Goal: Contribute content: Add original content to the website for others to see

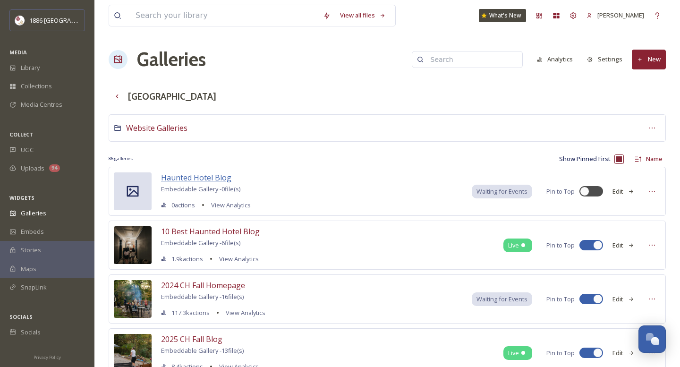
click at [180, 180] on span "Haunted Hotel Blog" at bounding box center [196, 177] width 70 height 10
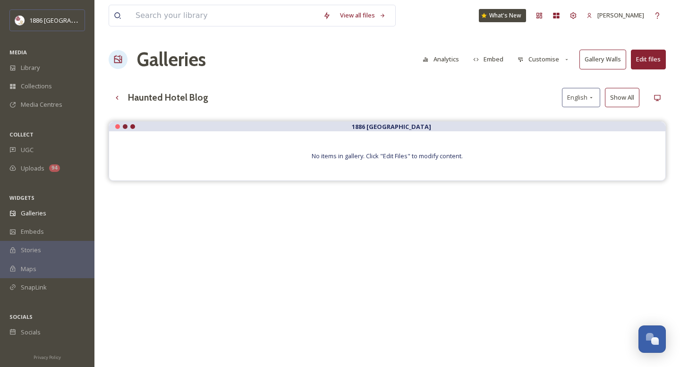
click at [646, 53] on button "Edit files" at bounding box center [648, 59] width 35 height 19
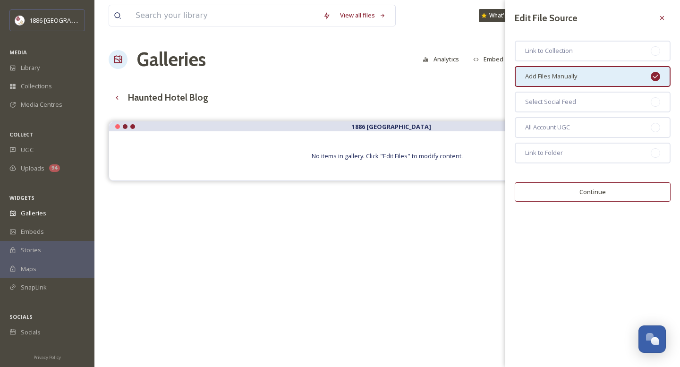
click at [595, 178] on div "Edit File Source Link to Collection Add Files Manually Select Social Feed All A…" at bounding box center [592, 105] width 175 height 211
click at [591, 193] on button "Continue" at bounding box center [593, 191] width 156 height 19
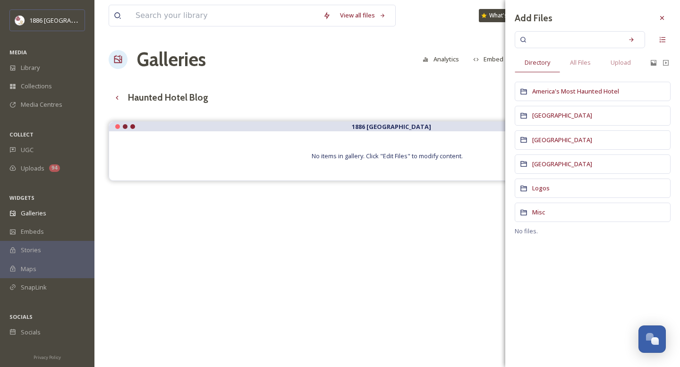
click at [565, 145] on div "[GEOGRAPHIC_DATA]" at bounding box center [593, 139] width 156 height 19
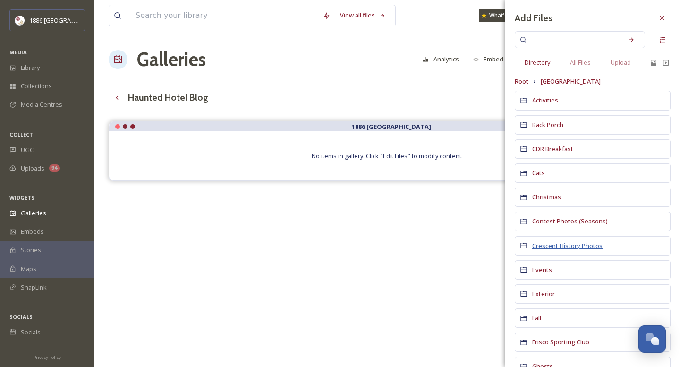
click at [571, 243] on span "Crescent History Photos" at bounding box center [567, 245] width 70 height 9
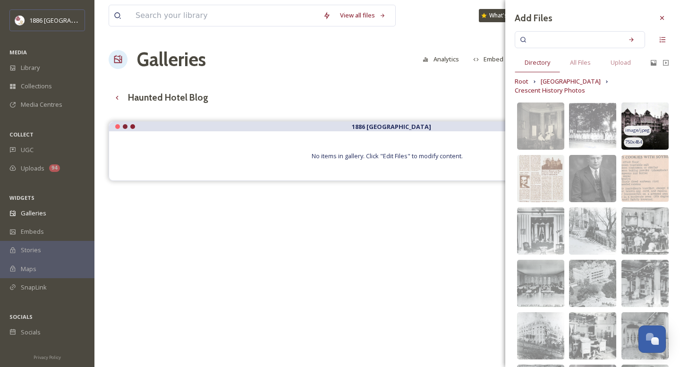
click at [651, 103] on img at bounding box center [645, 126] width 47 height 47
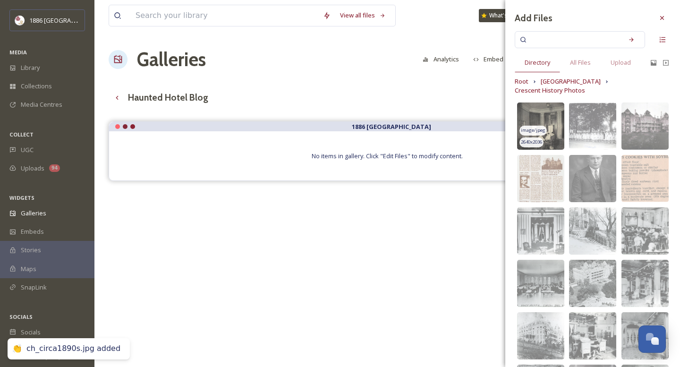
click at [541, 105] on img at bounding box center [540, 126] width 47 height 47
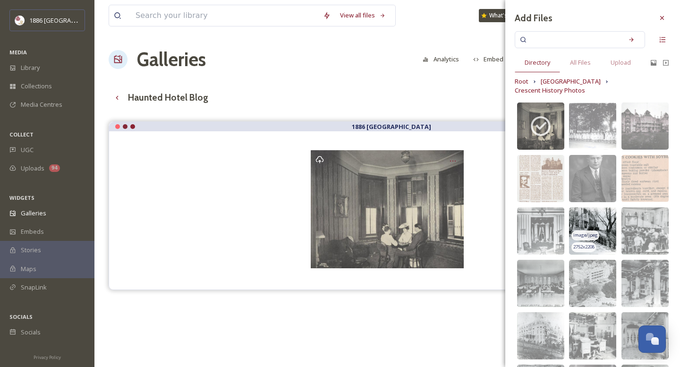
click at [591, 207] on img at bounding box center [592, 230] width 47 height 47
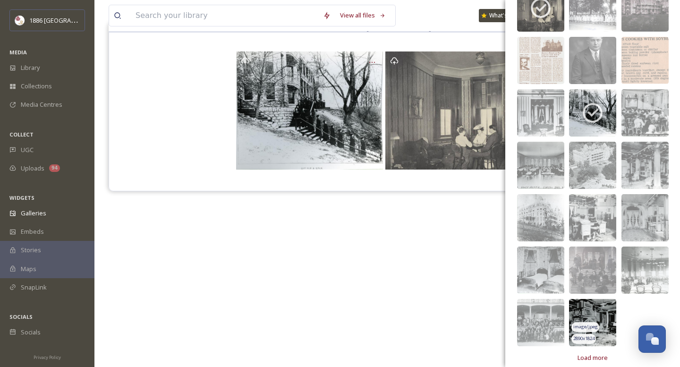
scroll to position [103, 0]
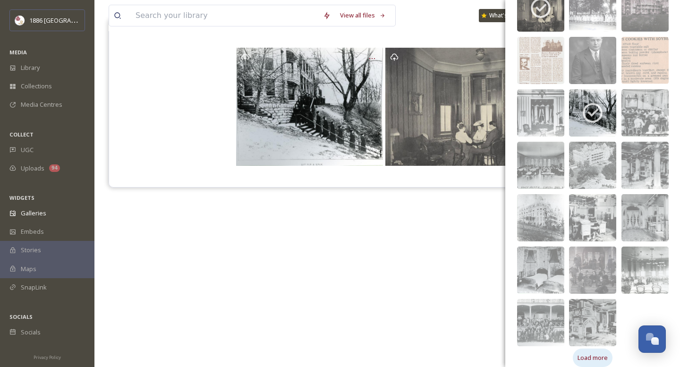
click at [593, 353] on span "Load more" at bounding box center [593, 357] width 30 height 9
click at [596, 308] on img at bounding box center [592, 322] width 47 height 47
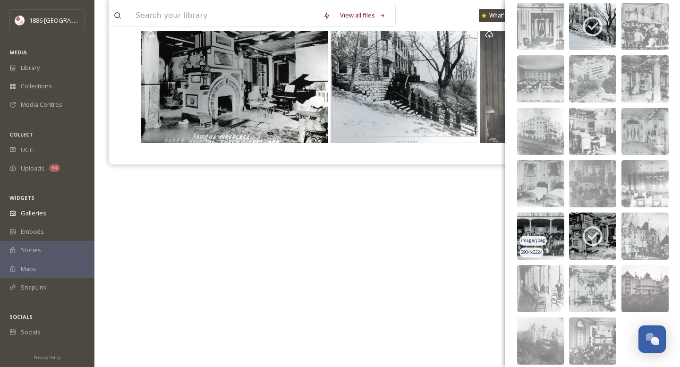
scroll to position [127, 0]
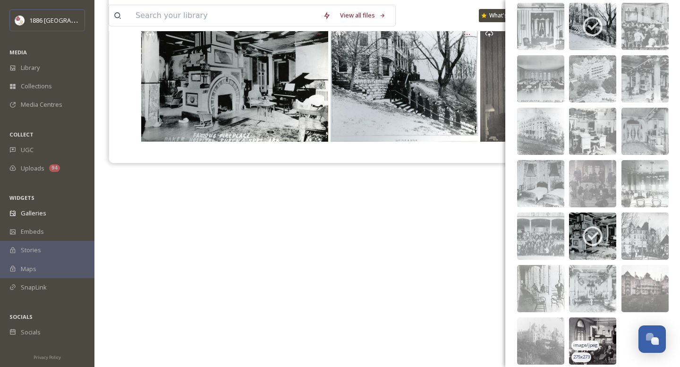
click at [607, 324] on img at bounding box center [592, 340] width 47 height 47
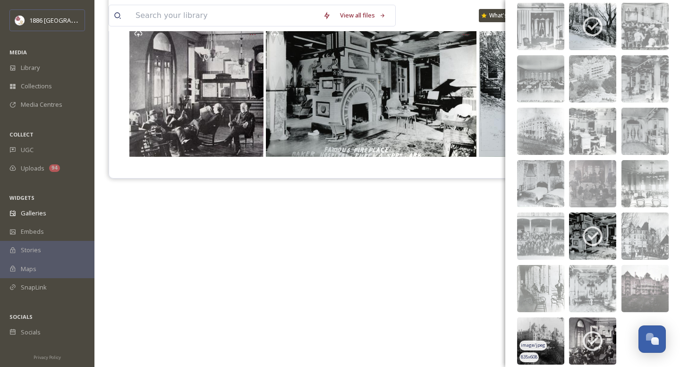
click at [538, 318] on img at bounding box center [540, 340] width 47 height 47
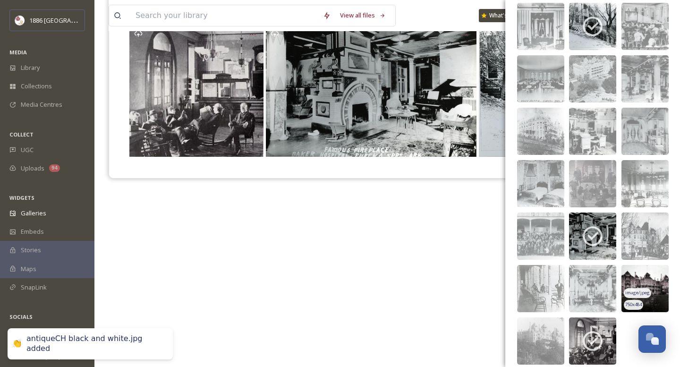
scroll to position [135, 0]
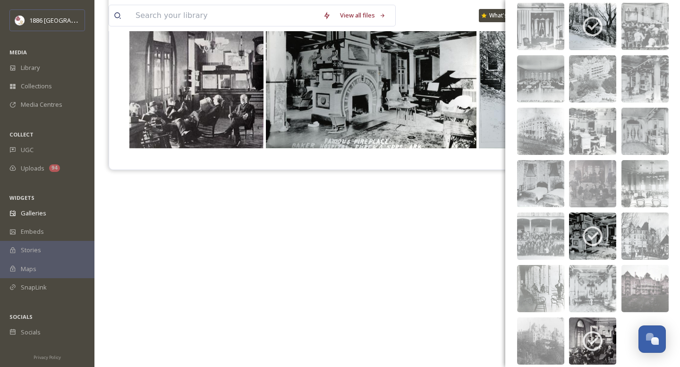
click at [415, 246] on div "1886 [GEOGRAPHIC_DATA]" at bounding box center [387, 169] width 557 height 367
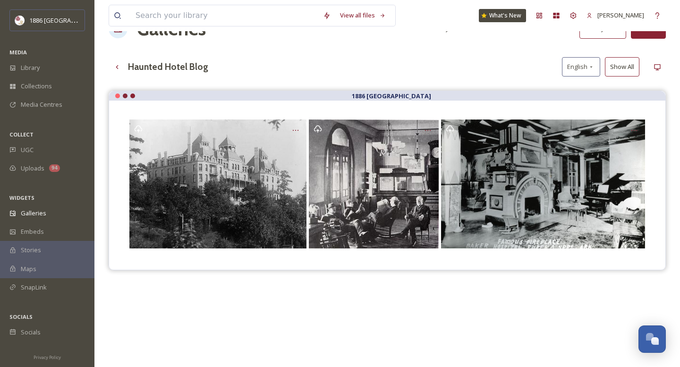
scroll to position [0, 0]
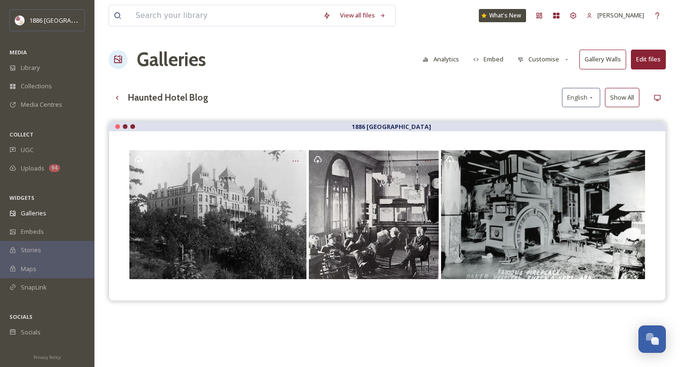
click at [651, 68] on button "Edit files" at bounding box center [648, 59] width 35 height 19
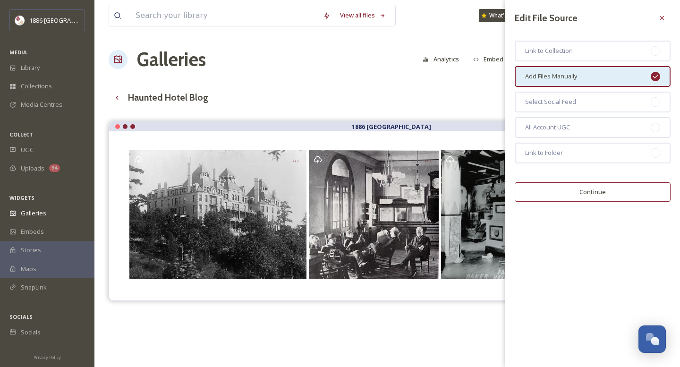
click at [638, 75] on div "Add Files Manually" at bounding box center [593, 76] width 156 height 21
click at [619, 189] on button "Continue" at bounding box center [593, 191] width 156 height 19
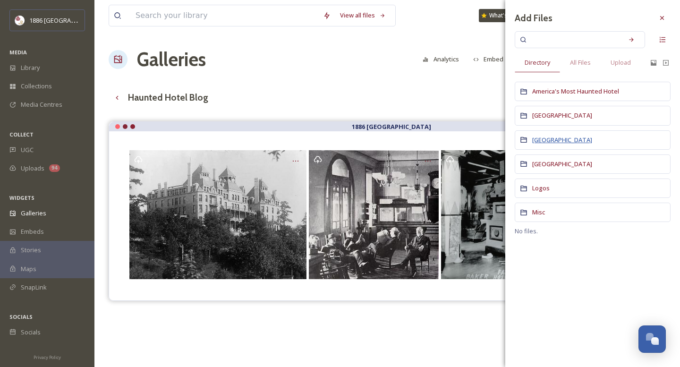
click at [540, 137] on span "[GEOGRAPHIC_DATA]" at bounding box center [562, 140] width 60 height 9
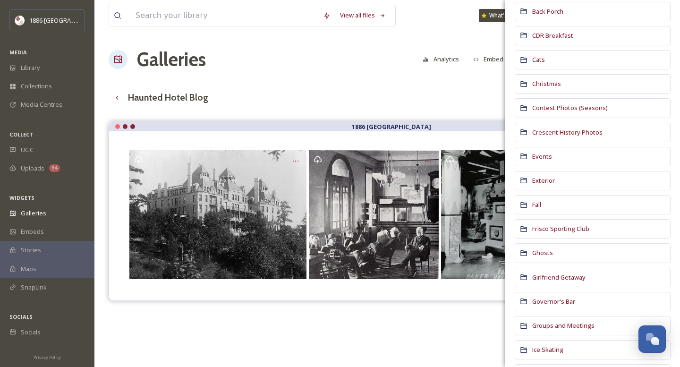
scroll to position [114, 0]
click at [580, 130] on span "Crescent History Photos" at bounding box center [567, 131] width 70 height 9
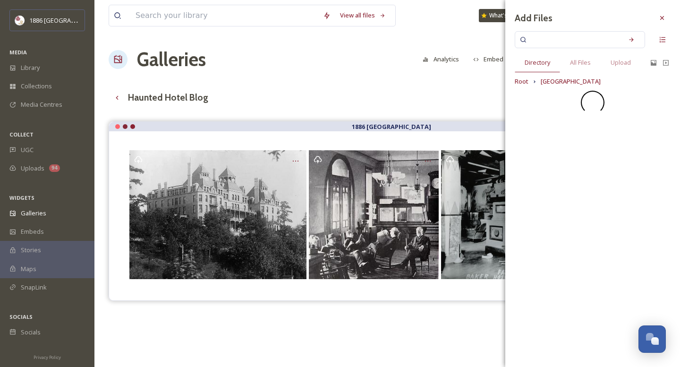
scroll to position [0, 0]
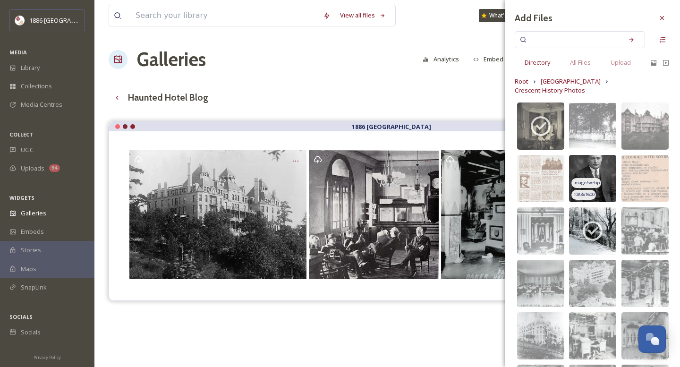
click at [589, 161] on img at bounding box center [592, 178] width 47 height 47
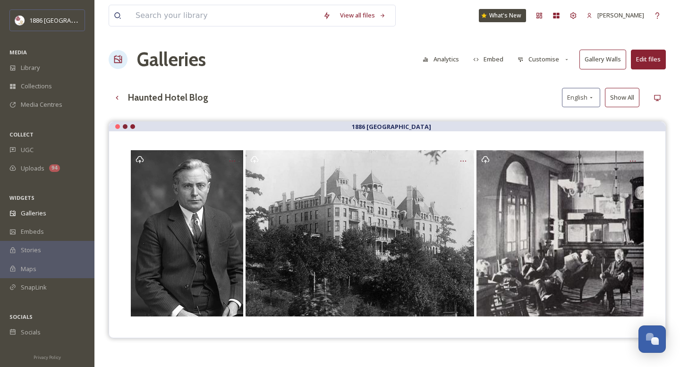
click at [406, 108] on div "View all files What's New [PERSON_NAME] Galleries Analytics Embed Customise Gal…" at bounding box center [387, 251] width 586 height 503
click at [559, 58] on button "Customise" at bounding box center [544, 59] width 62 height 18
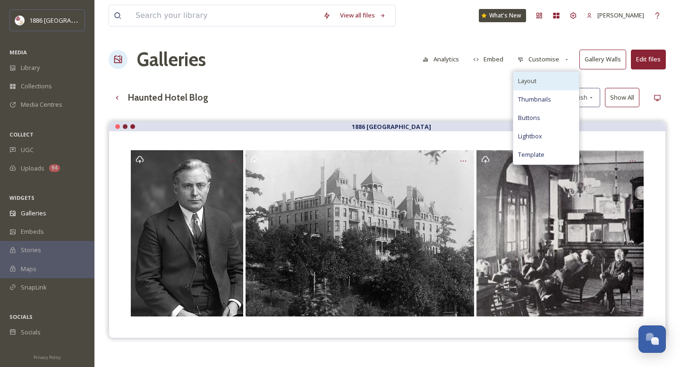
click at [566, 77] on div "Layout" at bounding box center [547, 81] width 66 height 18
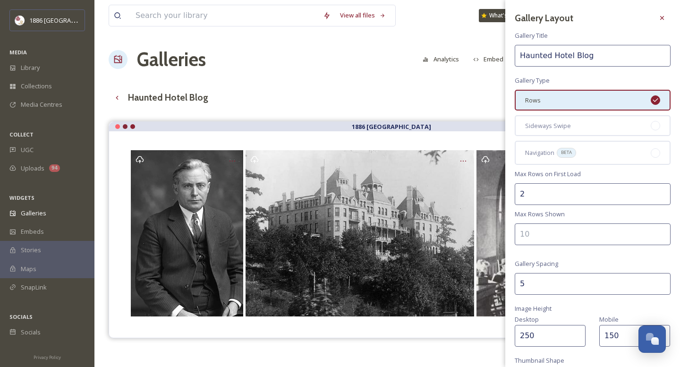
click at [538, 284] on input "5" at bounding box center [593, 284] width 156 height 22
type input "2"
click at [549, 322] on div "Desktop 250" at bounding box center [552, 330] width 75 height 33
drag, startPoint x: 546, startPoint y: 336, endPoint x: 472, endPoint y: 322, distance: 75.6
click at [473, 322] on div "View all files What's New [PERSON_NAME] Galleries Analytics Embed Customise Gal…" at bounding box center [387, 251] width 586 height 503
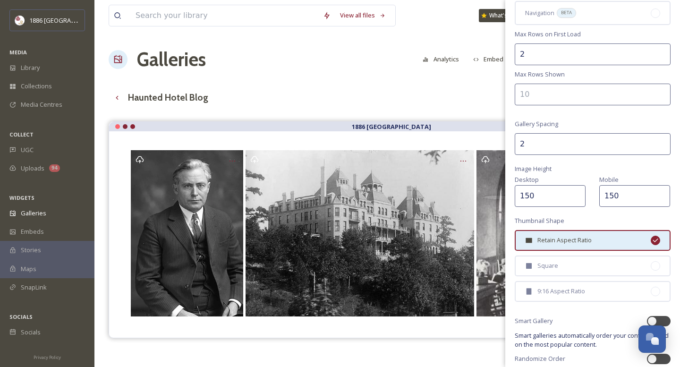
scroll to position [177, 0]
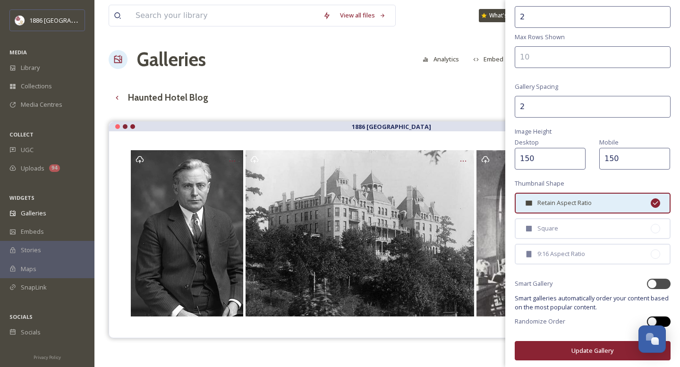
type input "150"
click at [667, 319] on div at bounding box center [659, 322] width 24 height 10
checkbox input "true"
click at [569, 351] on button "Update Gallery" at bounding box center [593, 350] width 156 height 19
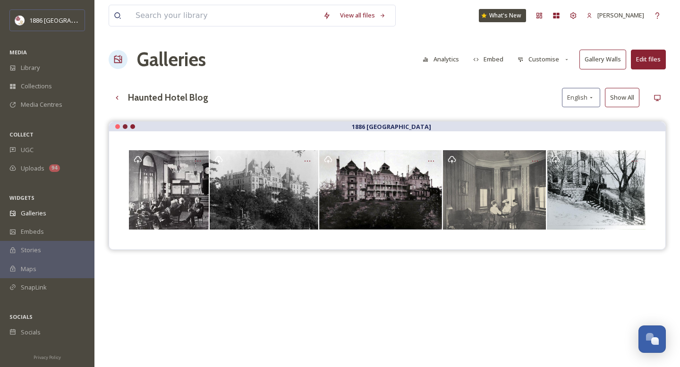
click at [502, 56] on button "Embed" at bounding box center [489, 59] width 40 height 18
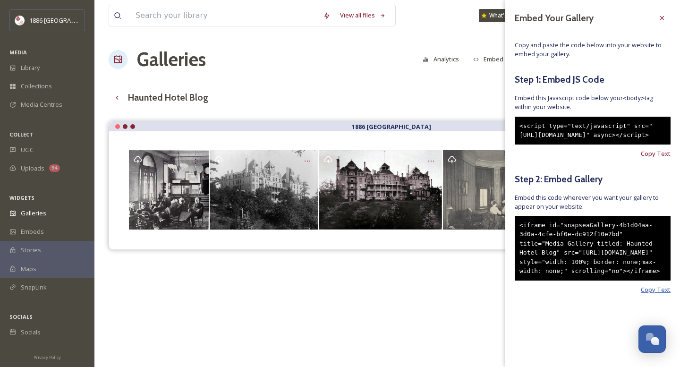
click at [669, 294] on span "Copy Text" at bounding box center [656, 289] width 30 height 9
